Goal: Submit feedback/report problem: Submit feedback/report problem

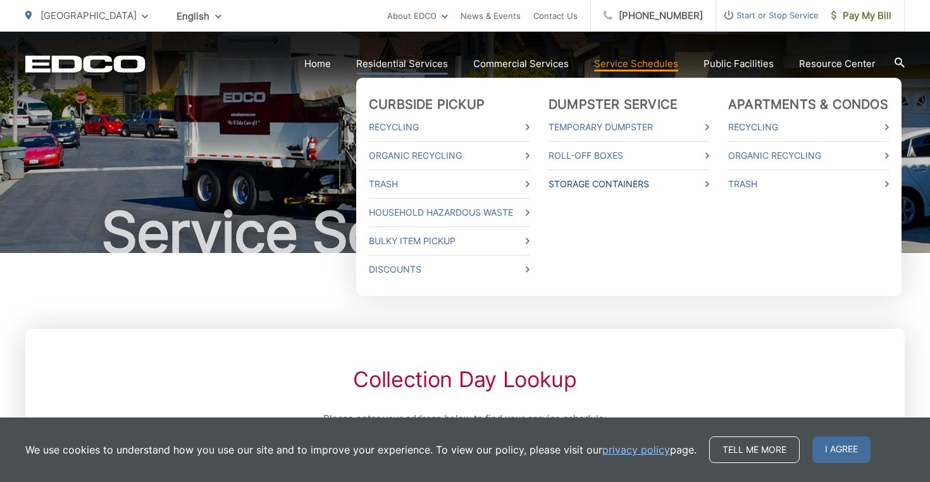
click at [605, 188] on link "Storage Containers" at bounding box center [628, 183] width 161 height 15
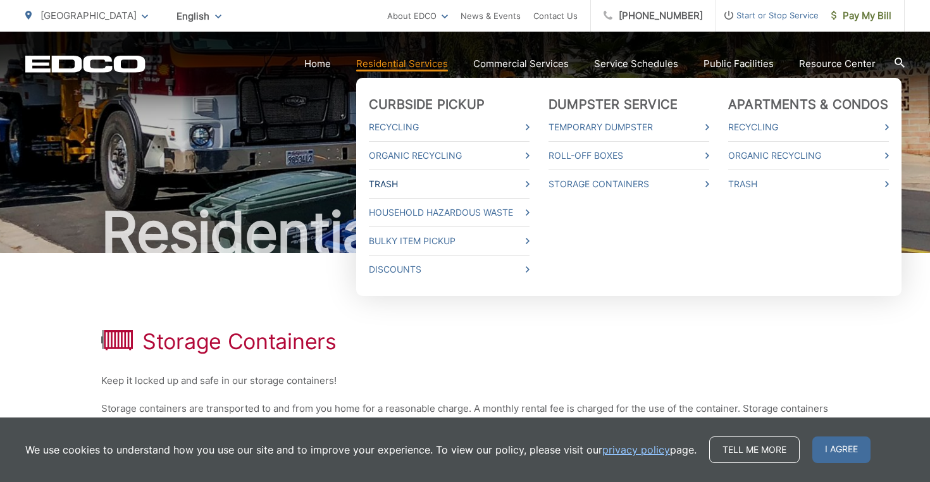
click at [403, 180] on link "Trash" at bounding box center [449, 183] width 161 height 15
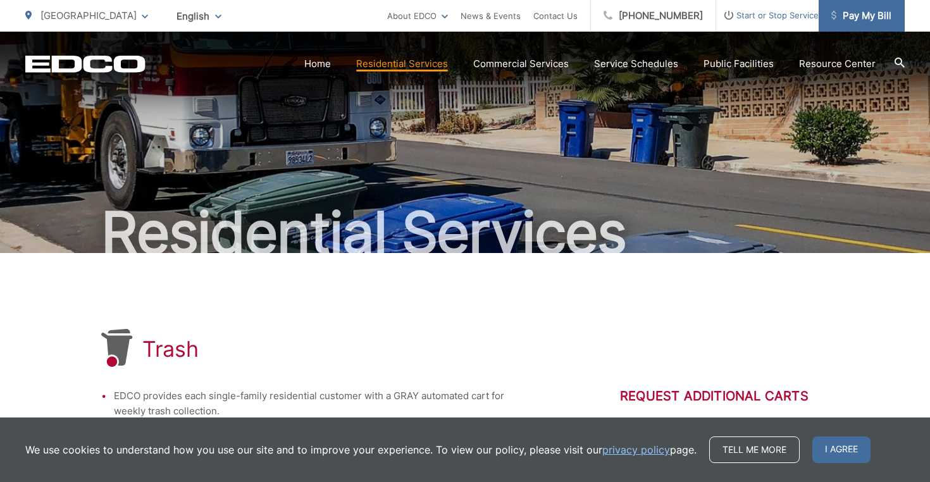
click at [873, 23] on link "Pay My Bill" at bounding box center [861, 16] width 86 height 32
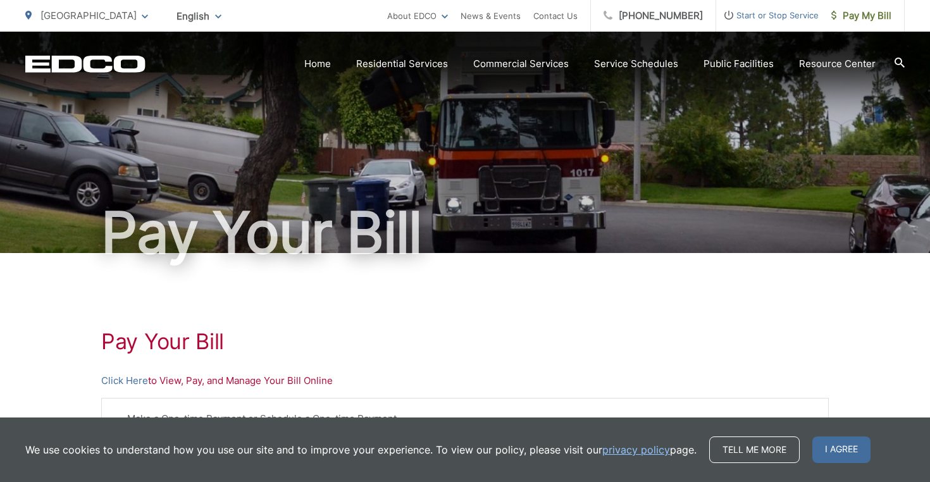
scroll to position [78, 0]
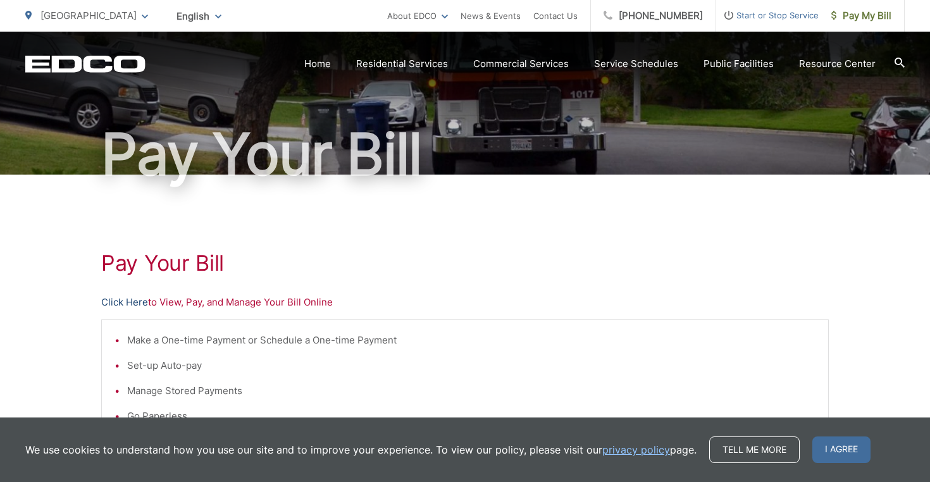
click at [121, 302] on link "Click Here" at bounding box center [124, 302] width 47 height 15
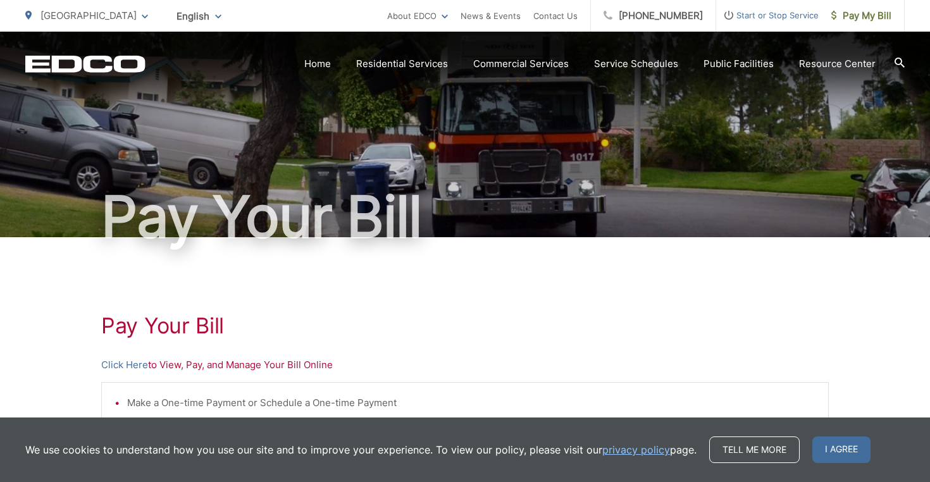
scroll to position [0, 0]
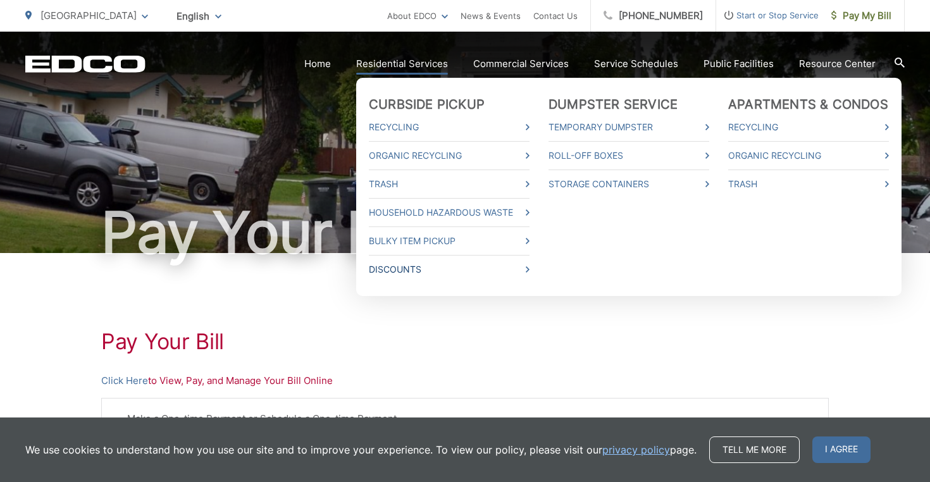
click at [401, 270] on link "Discounts" at bounding box center [449, 269] width 161 height 15
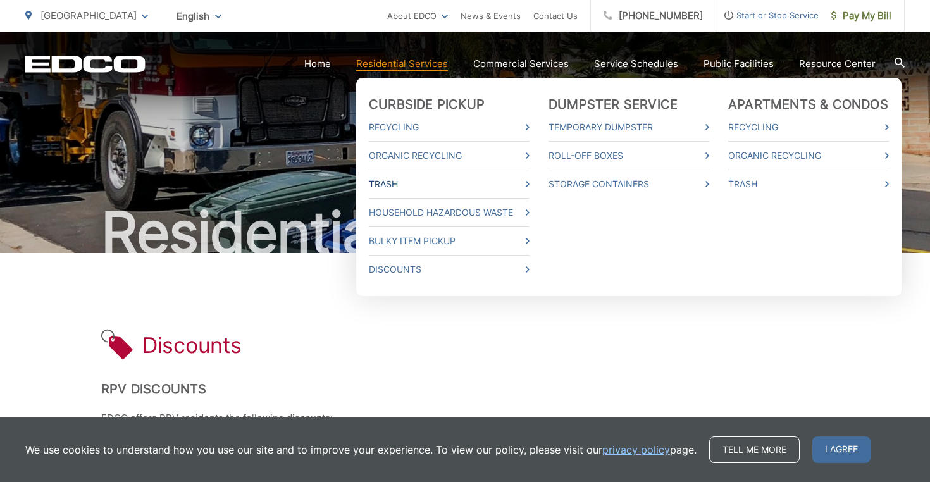
click at [408, 183] on link "Trash" at bounding box center [449, 183] width 161 height 15
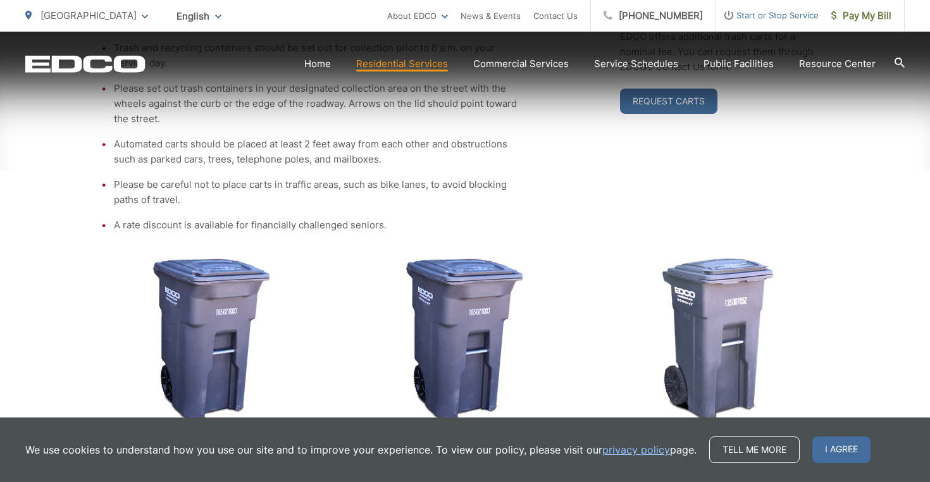
scroll to position [390, 0]
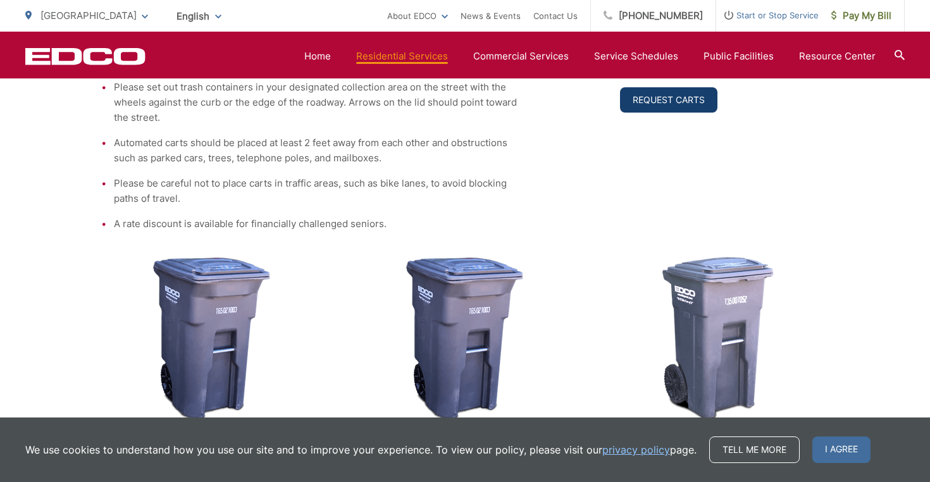
click at [664, 107] on link "Request Carts" at bounding box center [668, 99] width 97 height 25
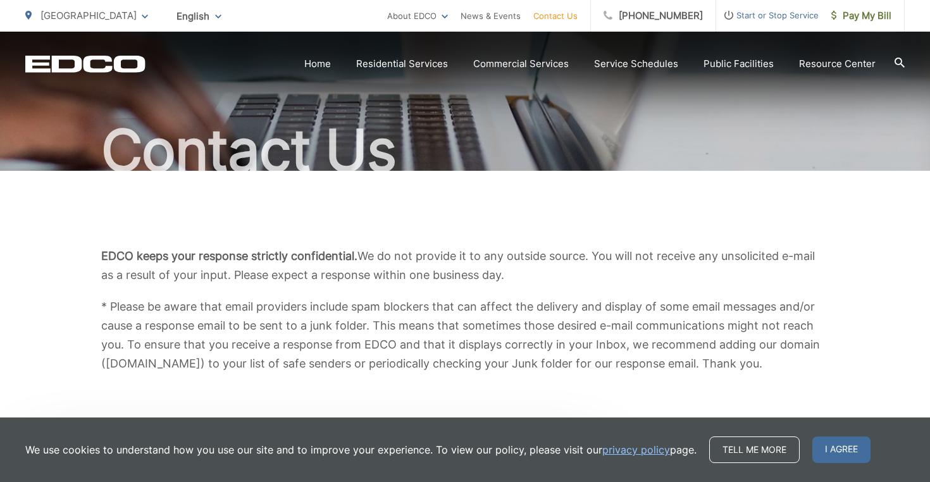
scroll to position [125, 0]
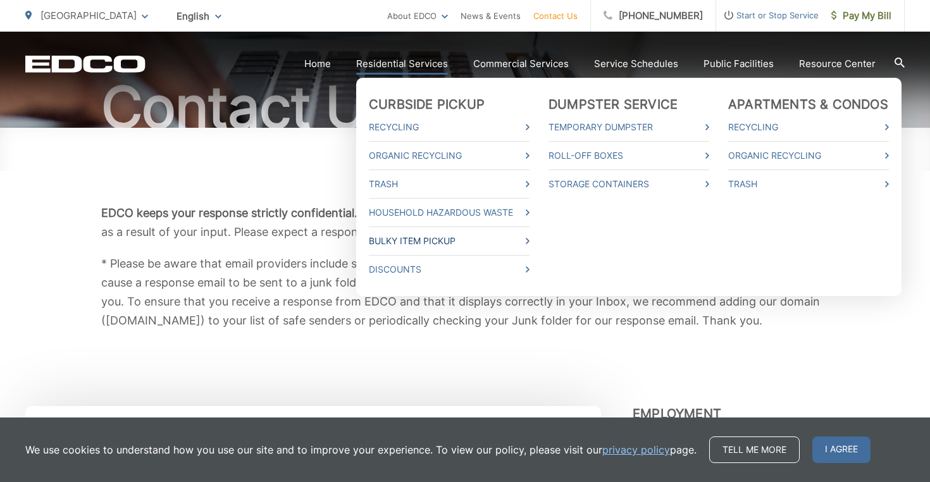
click at [400, 236] on link "Bulky Item Pickup" at bounding box center [449, 240] width 161 height 15
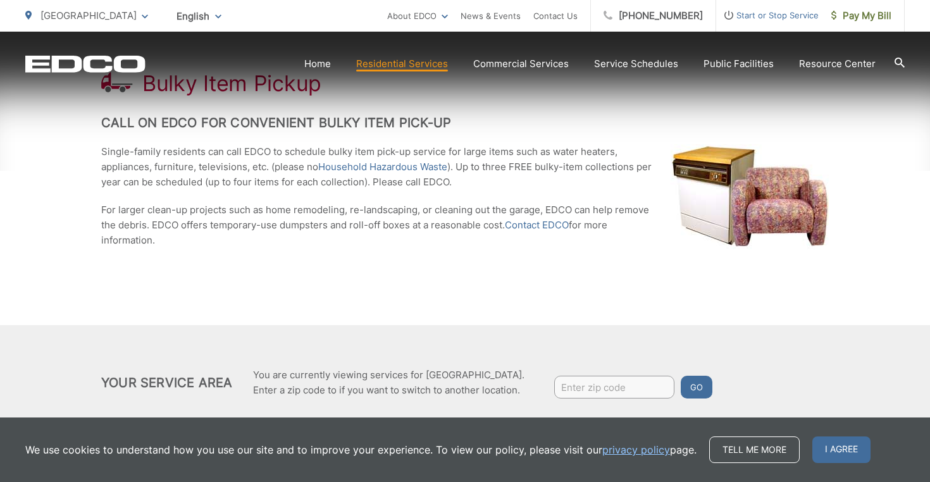
scroll to position [267, 0]
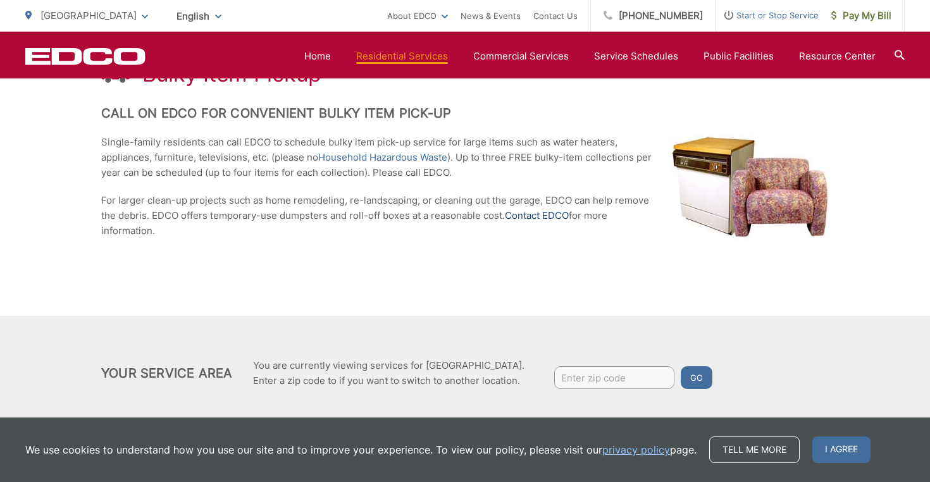
click at [541, 218] on link "Contact EDCO" at bounding box center [537, 215] width 64 height 15
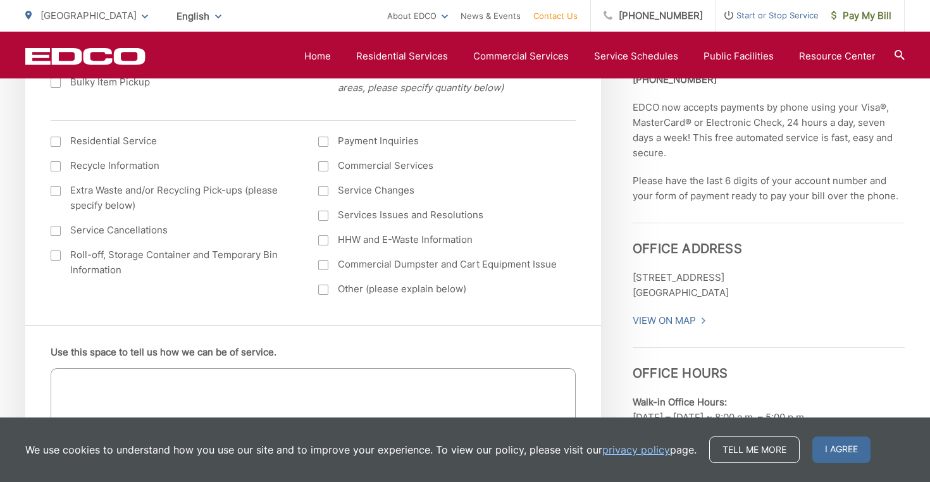
scroll to position [571, 0]
click at [324, 288] on div at bounding box center [323, 288] width 10 height 10
click at [0, 0] on input "Other (please explain below)" at bounding box center [0, 0] width 0 height 0
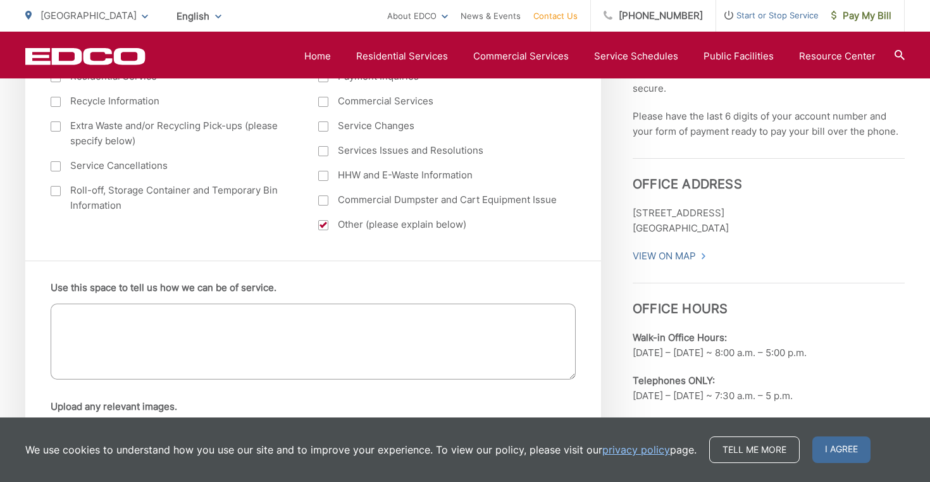
click at [336, 324] on textarea "Use this space to tell us how we can be of service." at bounding box center [313, 342] width 525 height 76
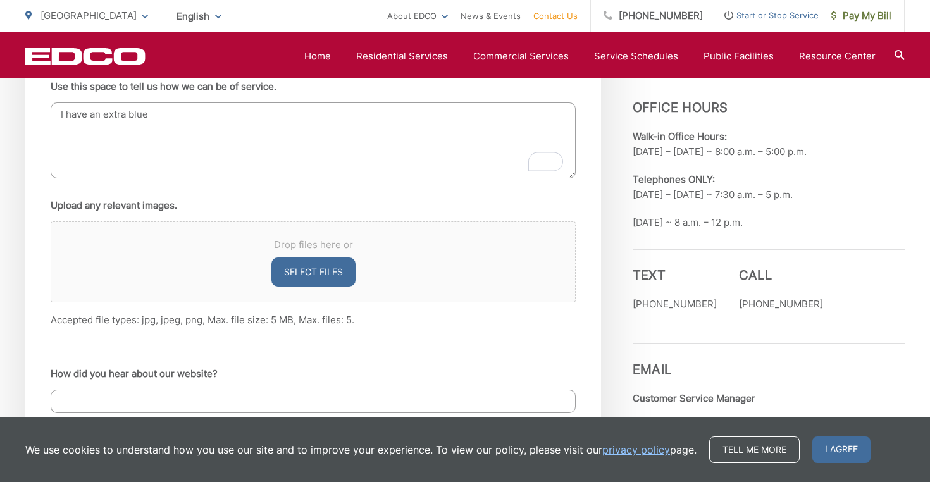
scroll to position [790, 0]
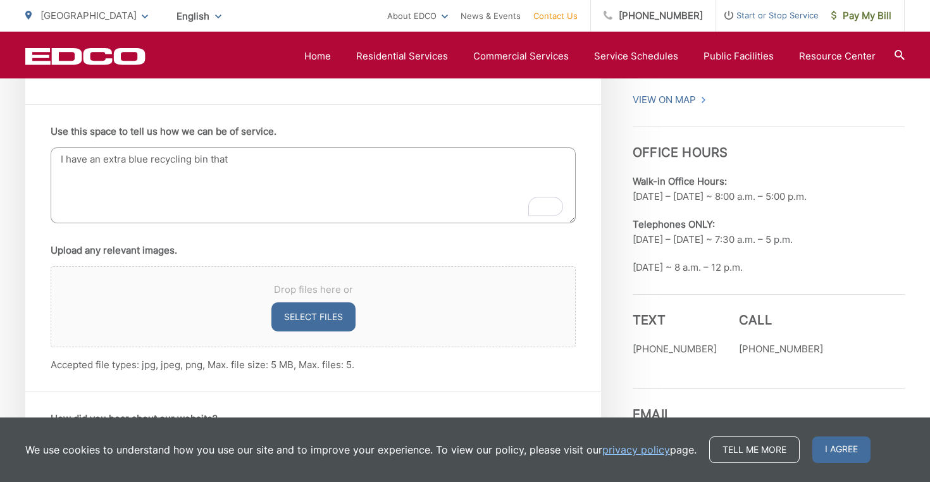
click at [200, 156] on textarea "I have an extra blue recycling bin that" at bounding box center [313, 185] width 525 height 76
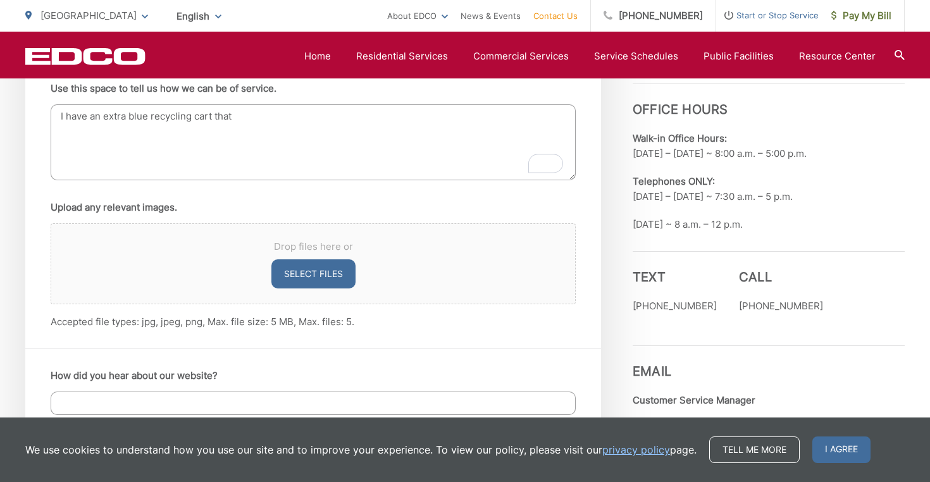
scroll to position [830, 0]
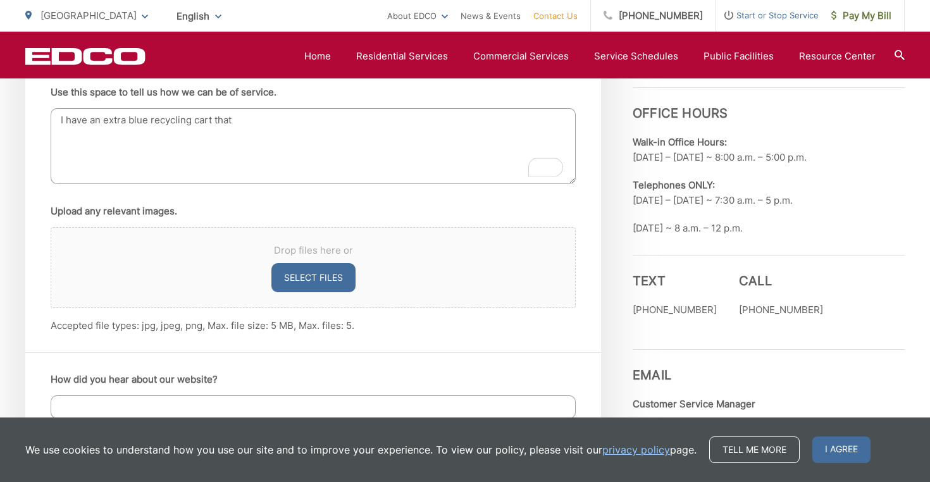
click at [297, 129] on textarea "I have an extra blue recycling cart that" at bounding box center [313, 146] width 525 height 76
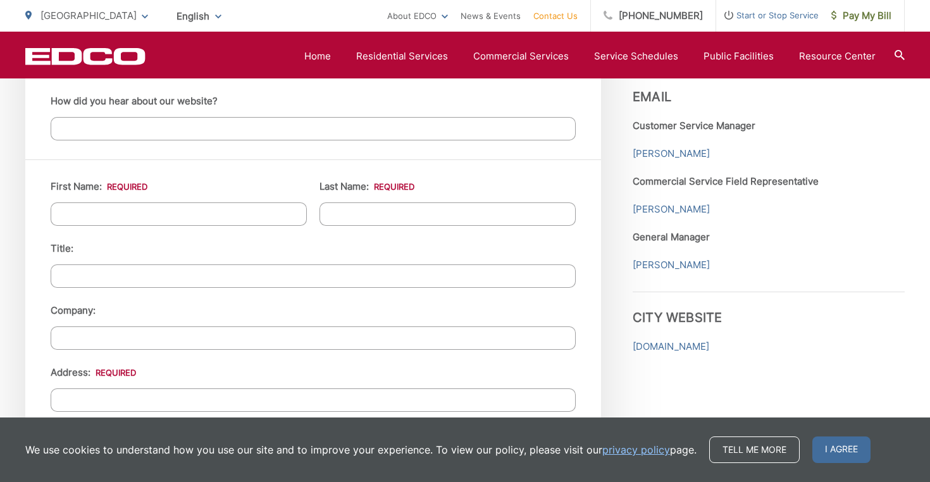
scroll to position [1109, 0]
type textarea "I have an extra blue recycling cart that I would like to return."
click at [188, 207] on input "First Name: *" at bounding box center [179, 212] width 256 height 23
type input "[PERSON_NAME]"
type input "Izumo"
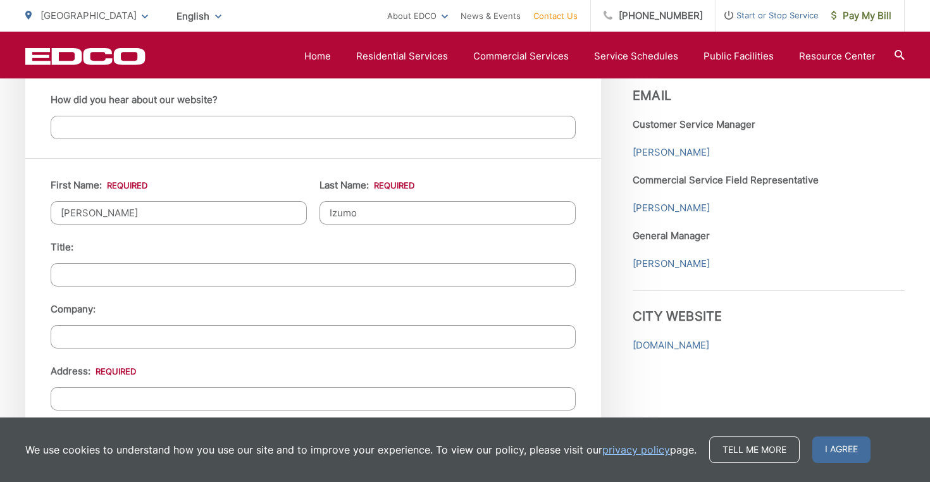
type input "[STREET_ADDRESS]"
type input "[GEOGRAPHIC_DATA]"
type input "90275"
type input "[PHONE_NUMBER]"
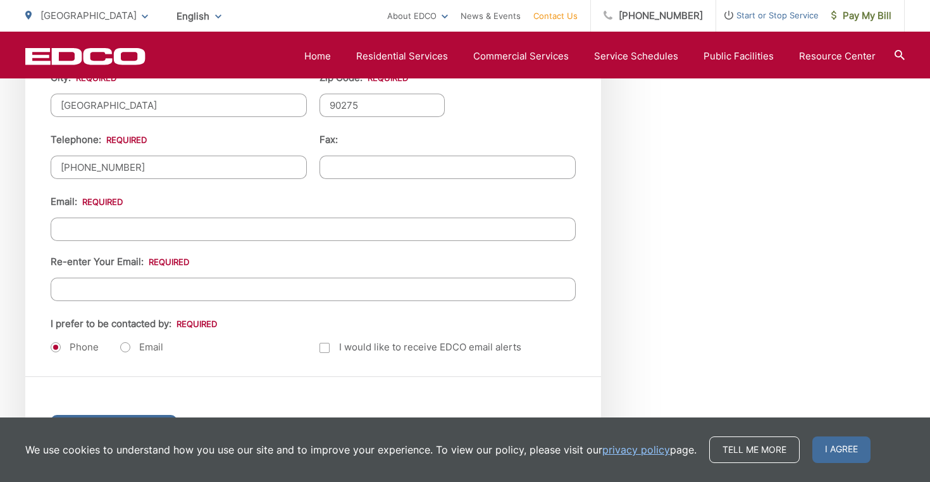
scroll to position [1530, 0]
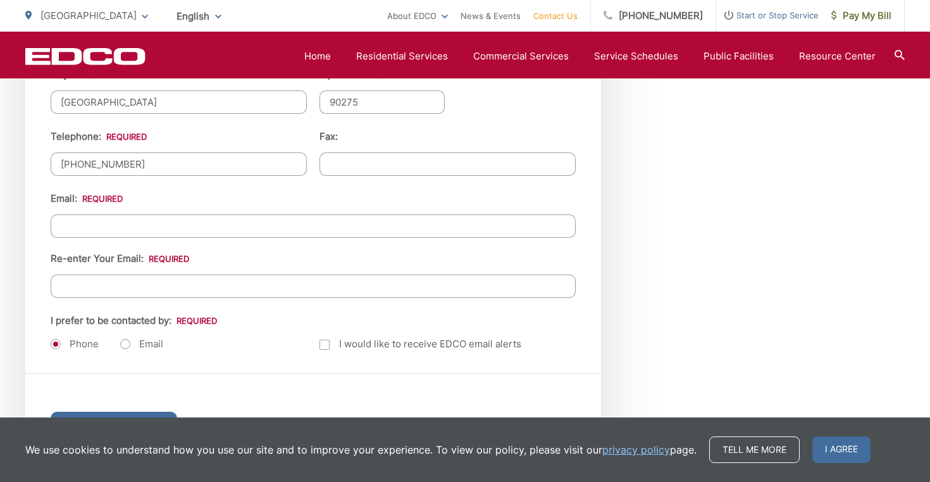
click at [153, 220] on input "Email *" at bounding box center [313, 225] width 525 height 23
type input "[EMAIL_ADDRESS][DOMAIN_NAME]"
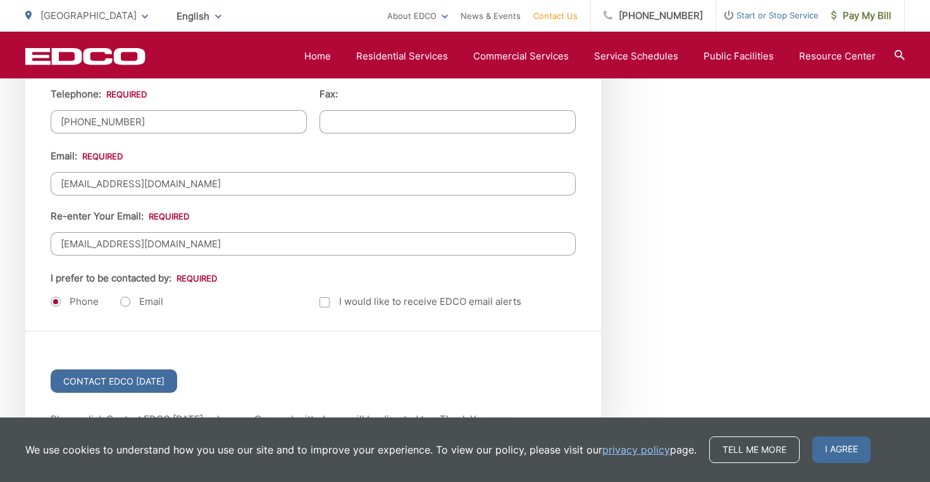
scroll to position [1569, 0]
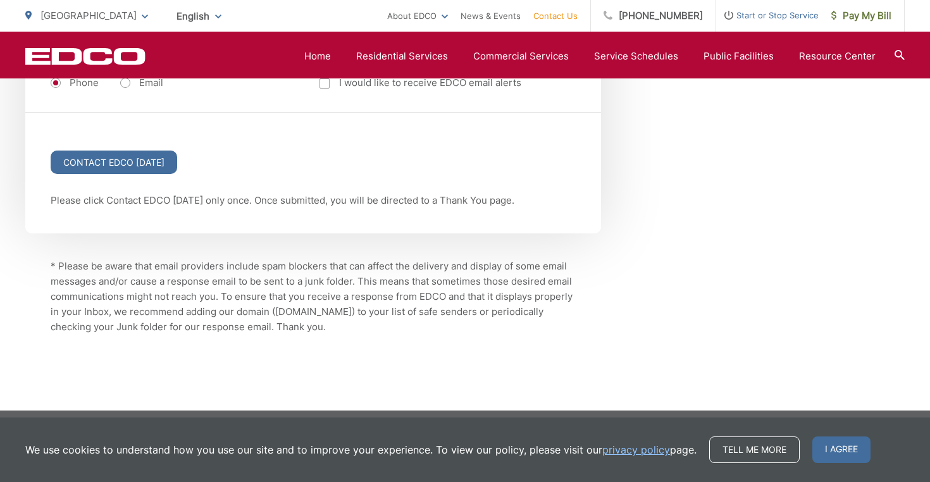
scroll to position [1793, 0]
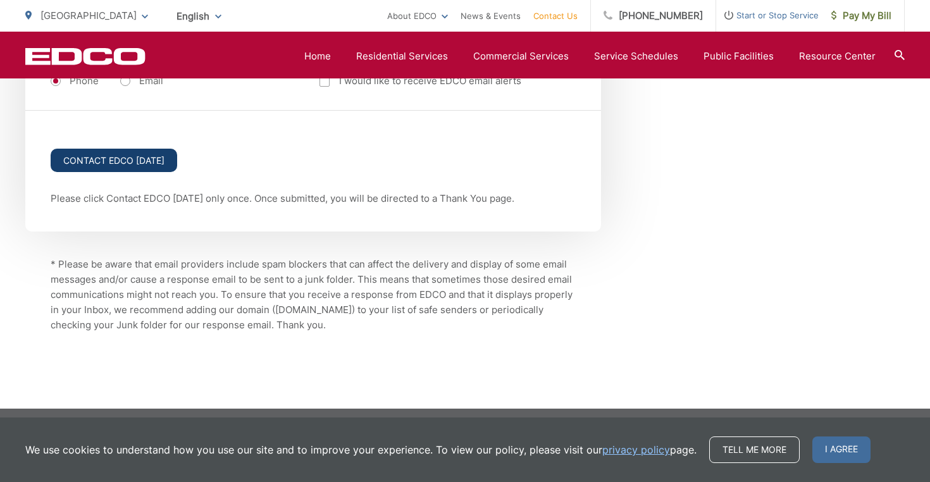
click at [120, 159] on input "Contact EDCO [DATE]" at bounding box center [114, 160] width 126 height 23
